Goal: Find specific page/section: Find specific page/section

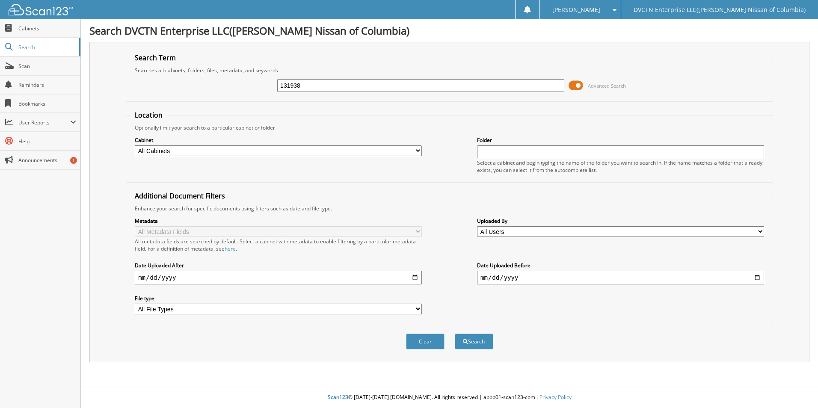
type input "131938"
click at [455, 334] on button "Search" at bounding box center [474, 342] width 38 height 16
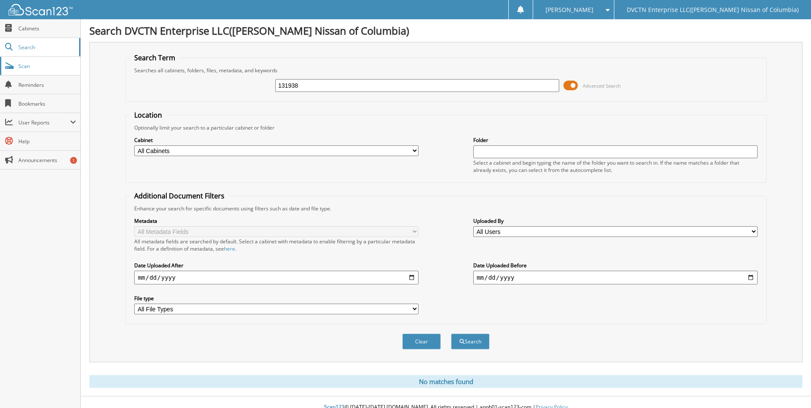
click at [21, 68] on span "Scan" at bounding box center [47, 65] width 58 height 7
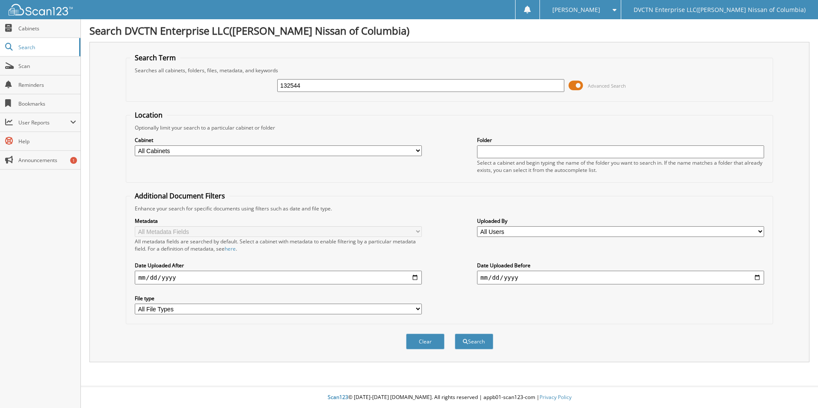
type input "132544"
click at [455, 334] on button "Search" at bounding box center [474, 342] width 38 height 16
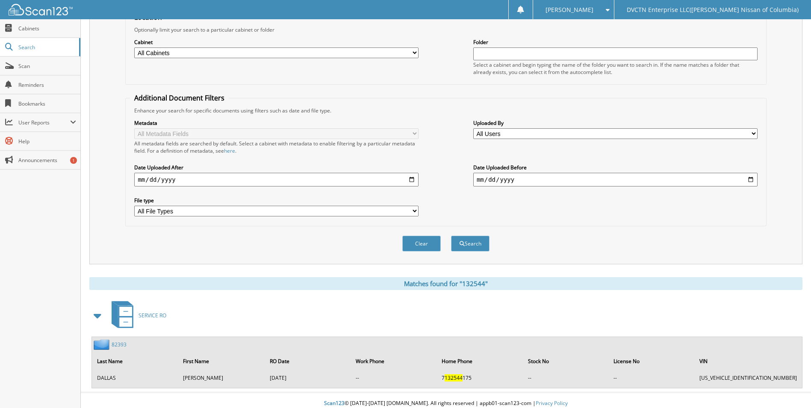
scroll to position [104, 0]
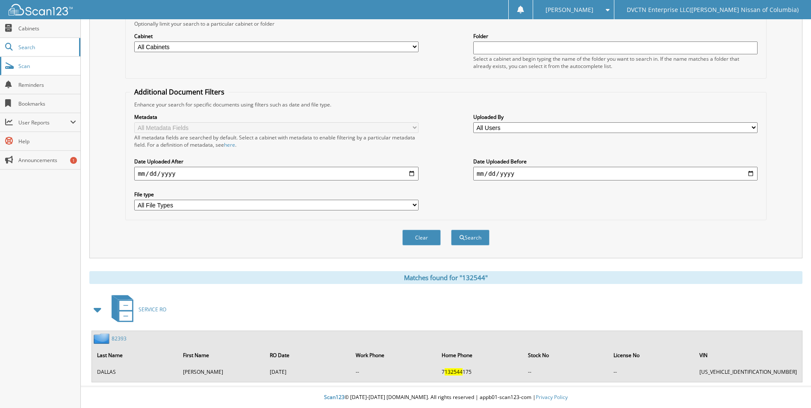
click at [26, 67] on span "Scan" at bounding box center [47, 65] width 58 height 7
